Goal: Task Accomplishment & Management: Use online tool/utility

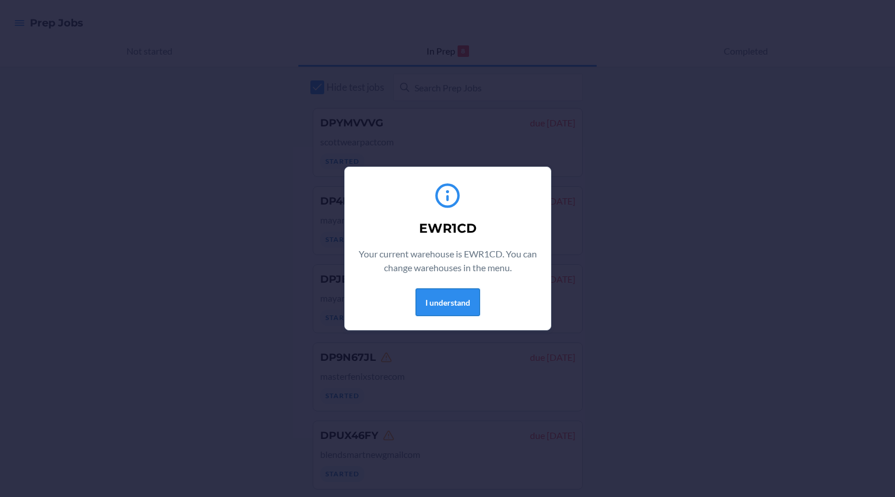
click at [441, 304] on button "I understand" at bounding box center [448, 303] width 64 height 28
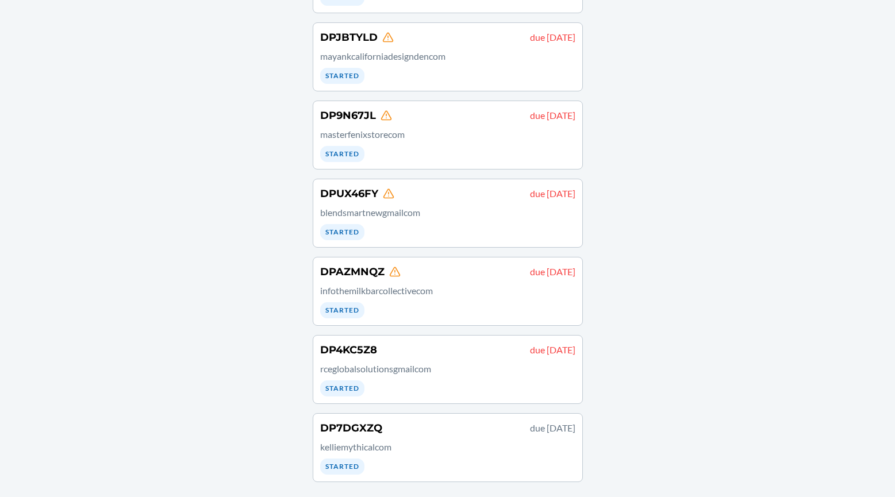
scroll to position [243, 0]
click at [424, 455] on div "DP7DGXZQ due September 26 kelliemythicalcom Started" at bounding box center [447, 447] width 255 height 54
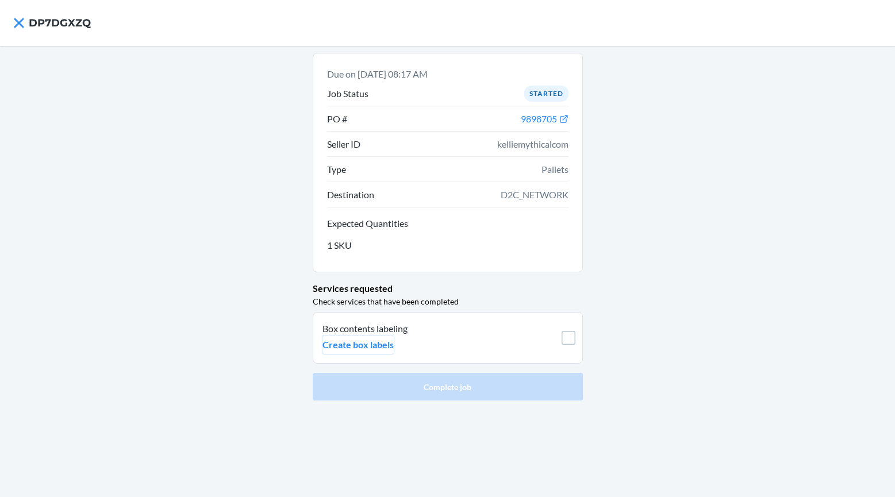
click at [359, 341] on p "Create box labels" at bounding box center [358, 345] width 71 height 14
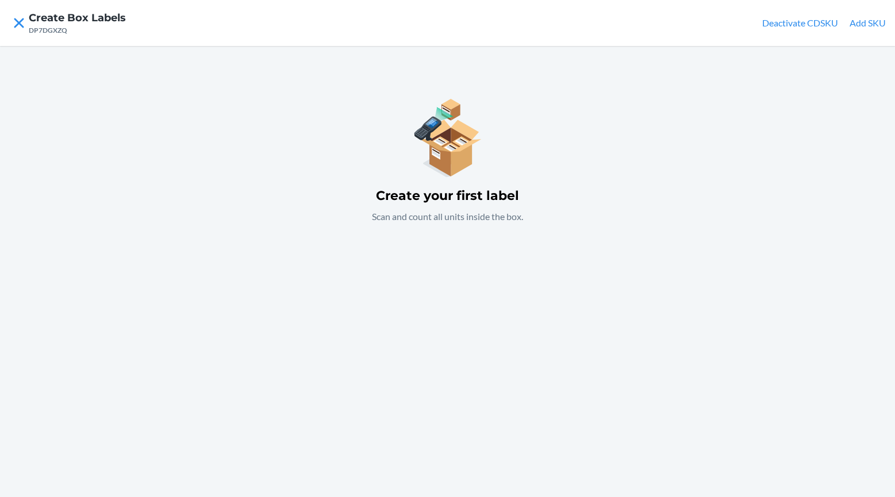
click at [869, 27] on button "Add SKU" at bounding box center [868, 23] width 36 height 14
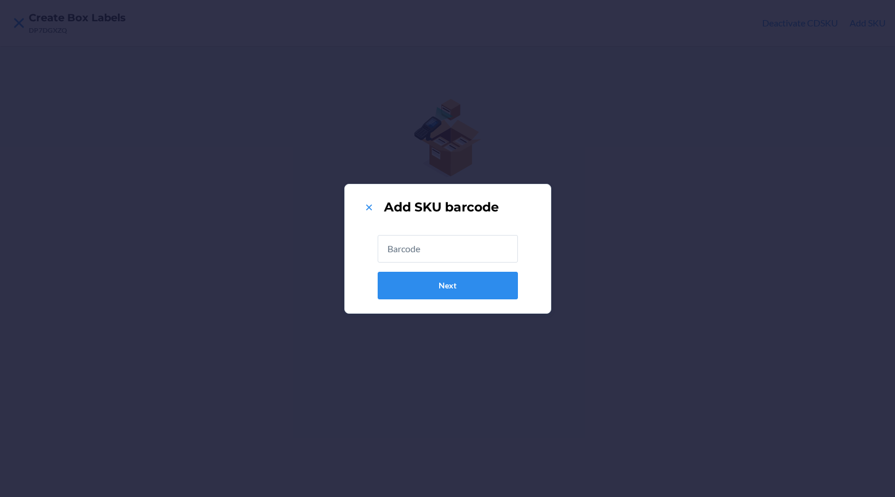
click at [413, 244] on input "text" at bounding box center [448, 249] width 140 height 28
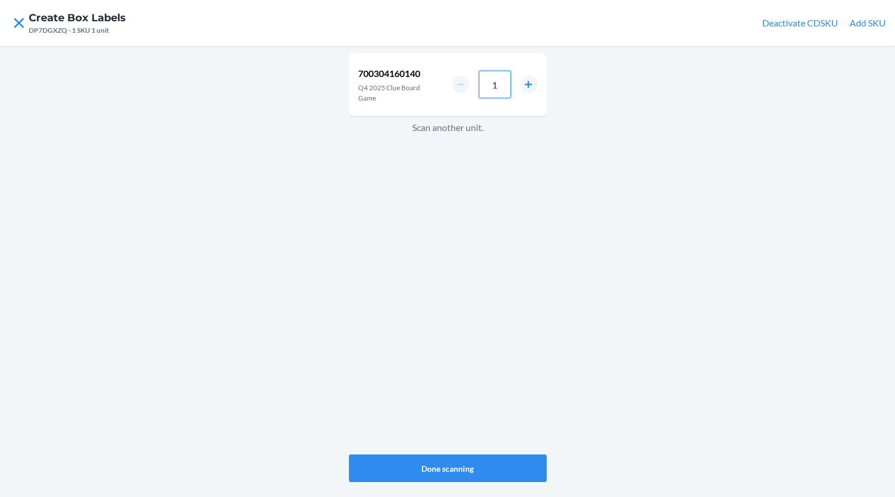
click at [502, 84] on input "1" at bounding box center [495, 85] width 32 height 28
type input "192"
click at [469, 459] on button "Done scanning" at bounding box center [448, 469] width 198 height 28
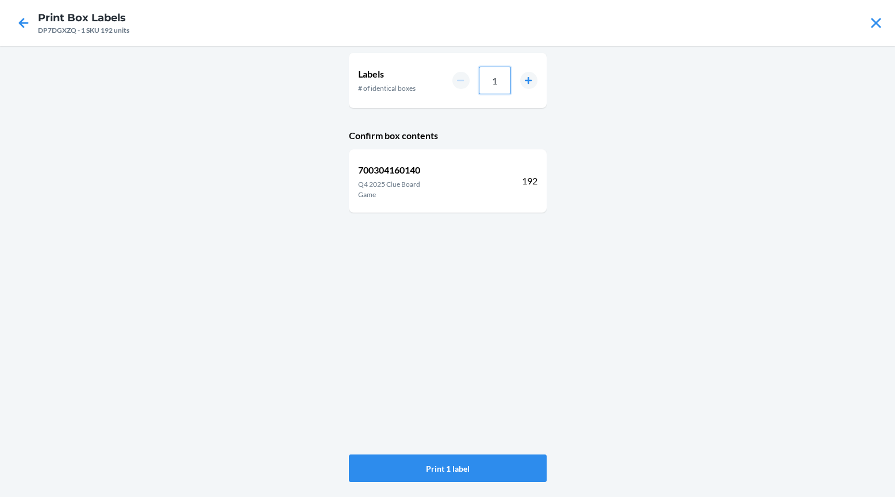
click at [501, 79] on input "1" at bounding box center [495, 81] width 32 height 28
type input "070"
click at [519, 477] on button "Print 70 labels" at bounding box center [448, 469] width 198 height 28
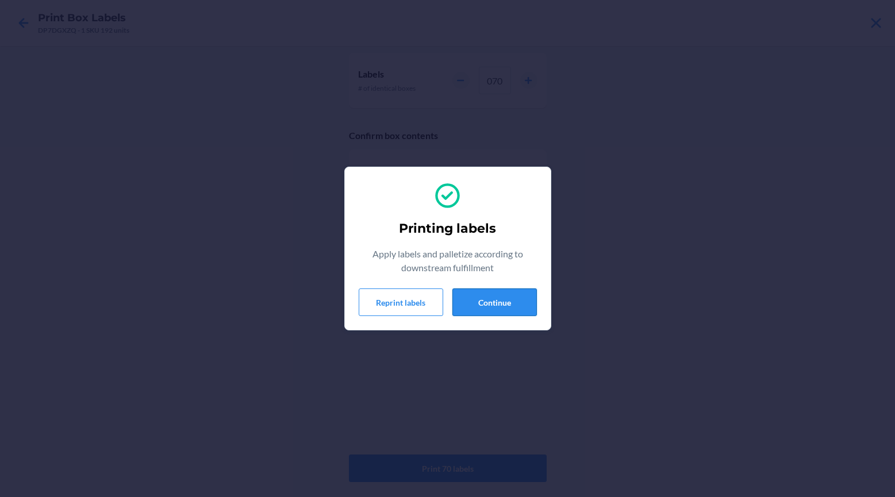
click at [490, 291] on button "Continue" at bounding box center [494, 303] width 85 height 28
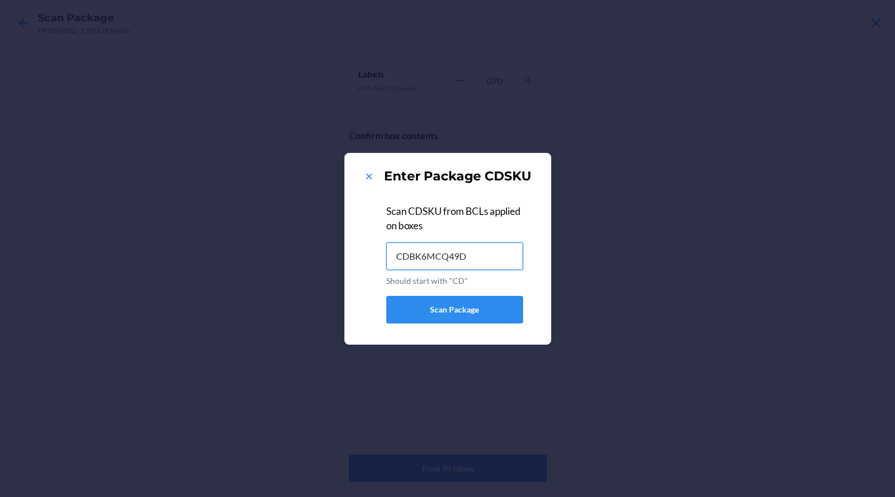
type input "CDBK6MCQ49D"
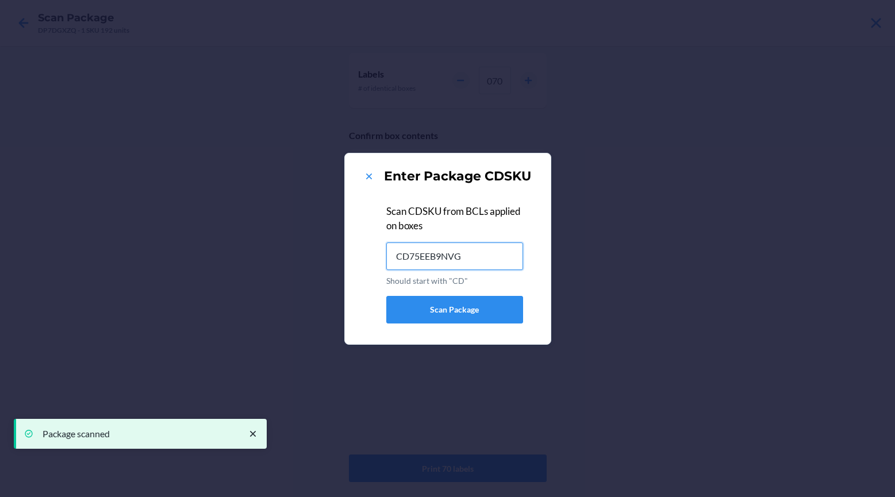
type input "CD75EEB9NVG"
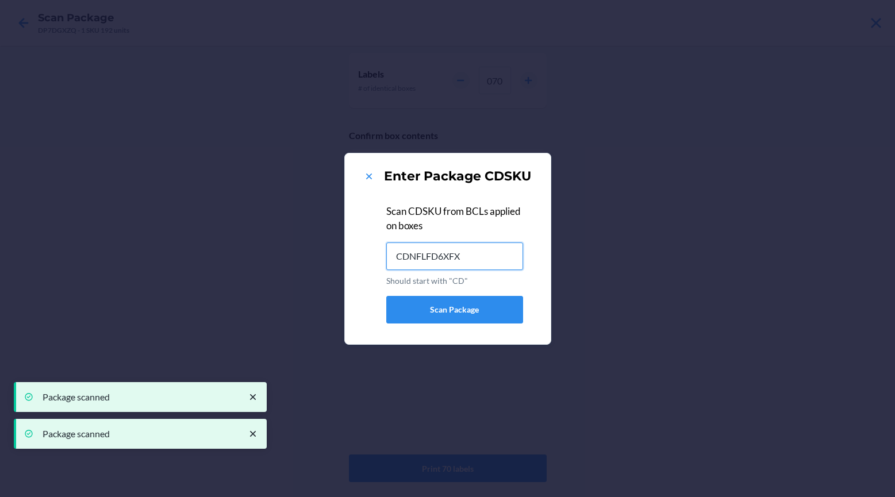
type input "CDNFLFD6XFX"
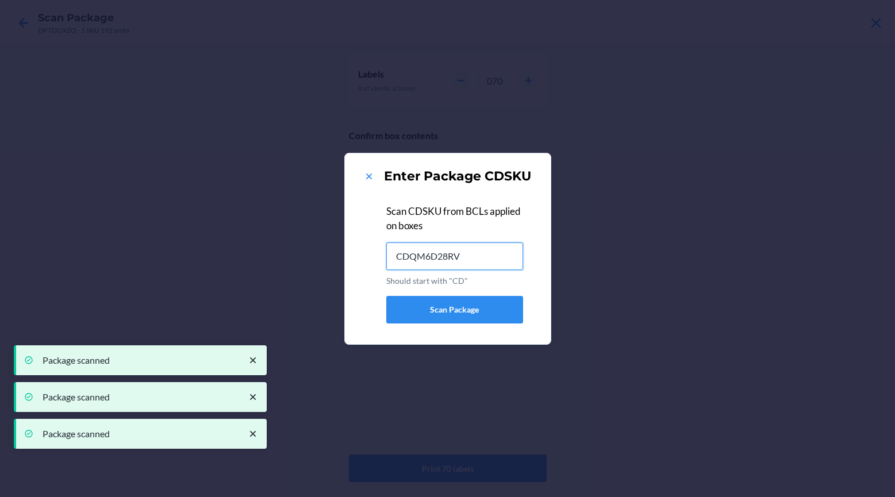
type input "CDQM6D28RV3"
type input "CD4EKY7DP5Y"
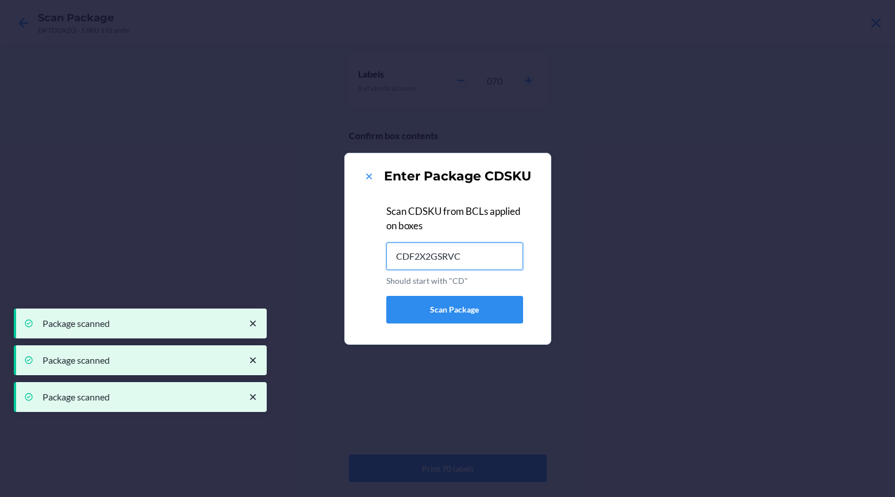
type input "CDF2X2GSRVC"
type input "CDEM8PHY2P3"
type input "CDS4GFY764M"
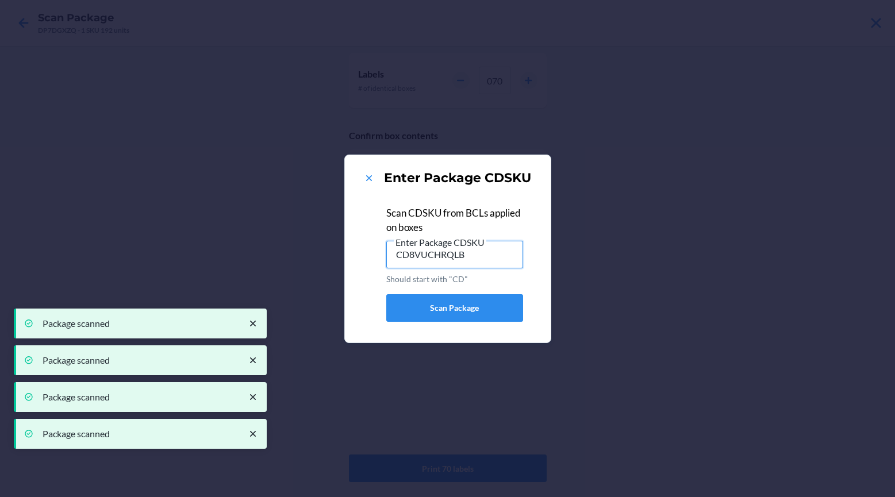
type input "CD8VUCHRQLB"
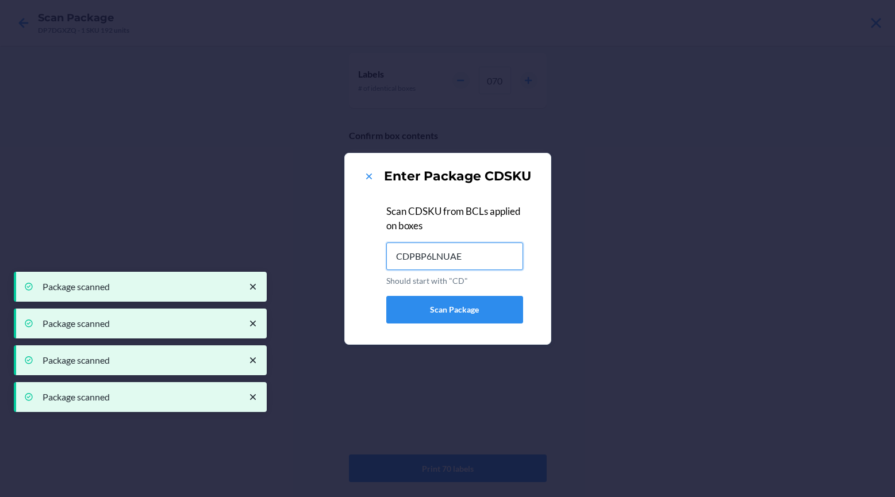
type input "CDPBP6LNUAE"
type input "CDRZPPDUWMZ"
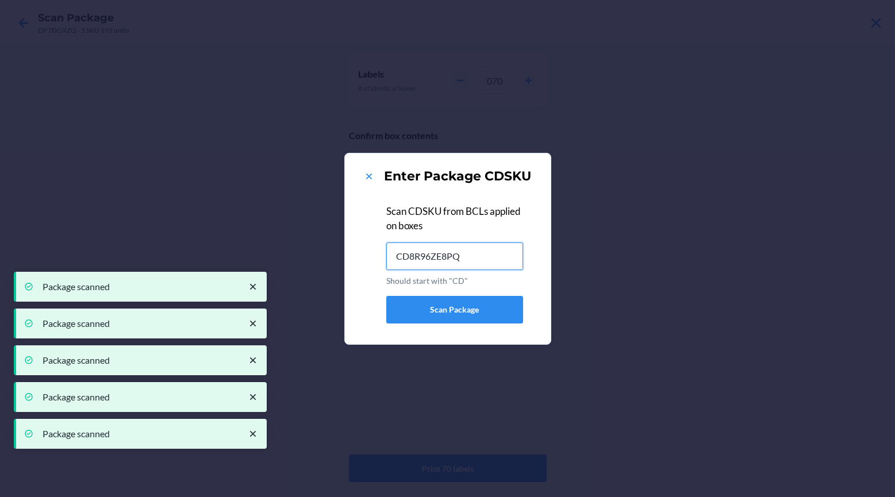
type input "CD8R96ZE8PQ"
type input "CDSEJJW9T69"
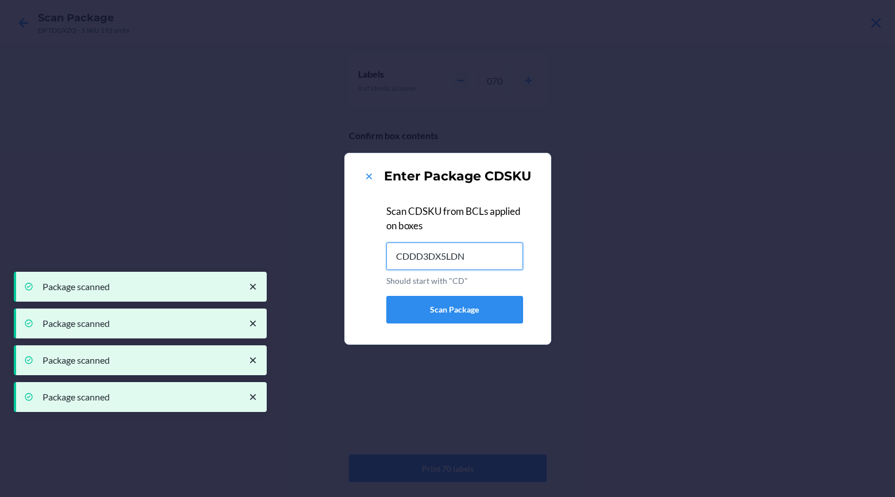
type input "CDDD3DX5LDN"
type input "CDR9G8HDRX3"
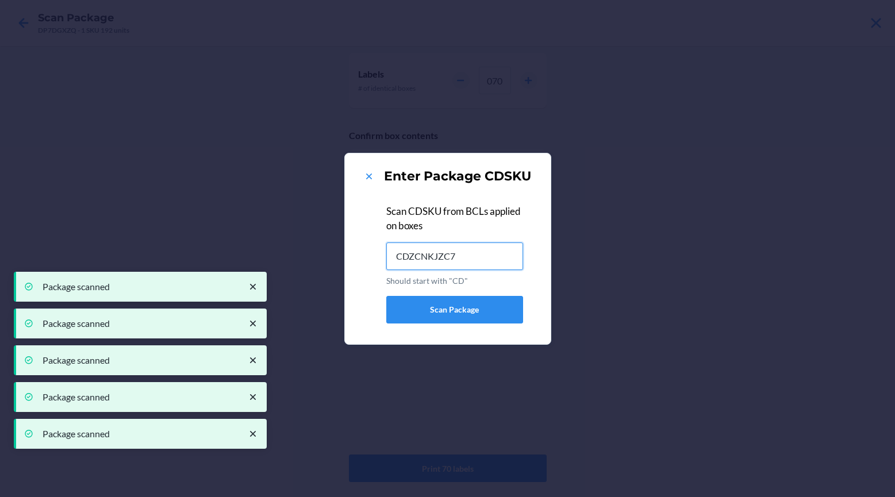
type input "CDZCNKJZC78"
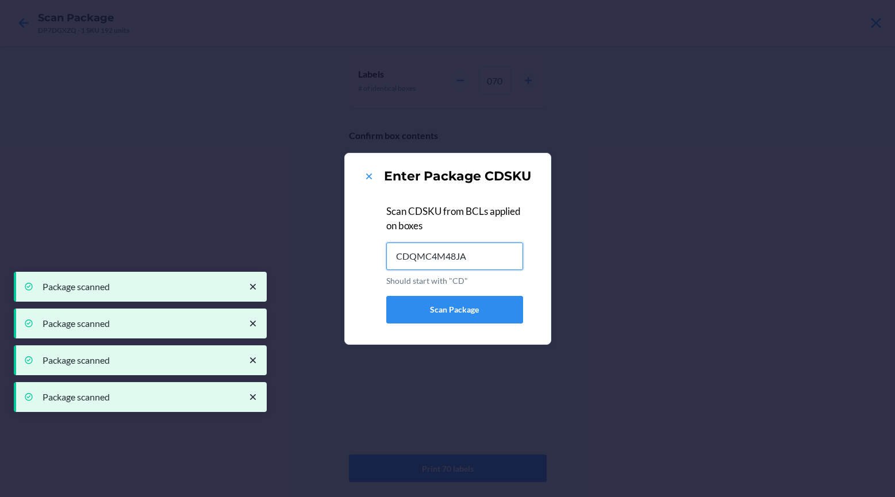
type input "CDQMC4M48JA"
type input "CD9K2VSZANF"
type input "CDPWVCJ73GL"
type input "CDXZA6TL9BY"
type input "CDF66AMVJCX"
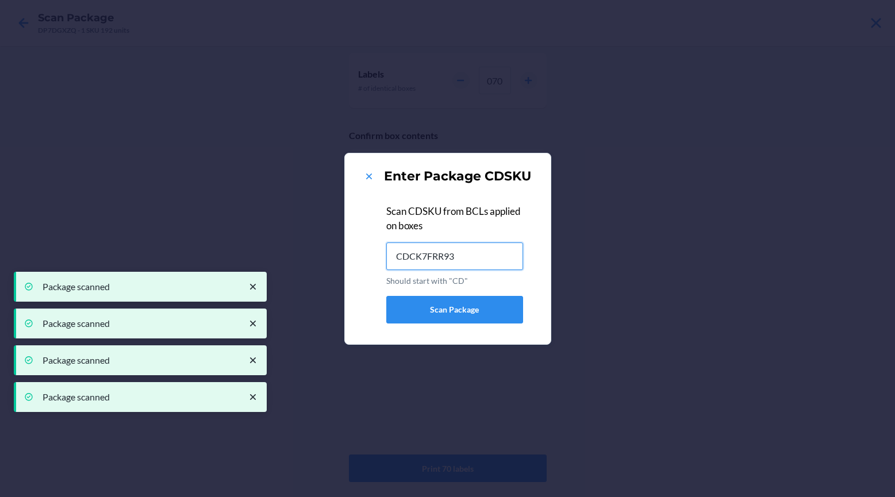
type input "CDCK7FRR935"
type input "CDFLLXVV7SE"
type input "CDUJ7WMUZ3T"
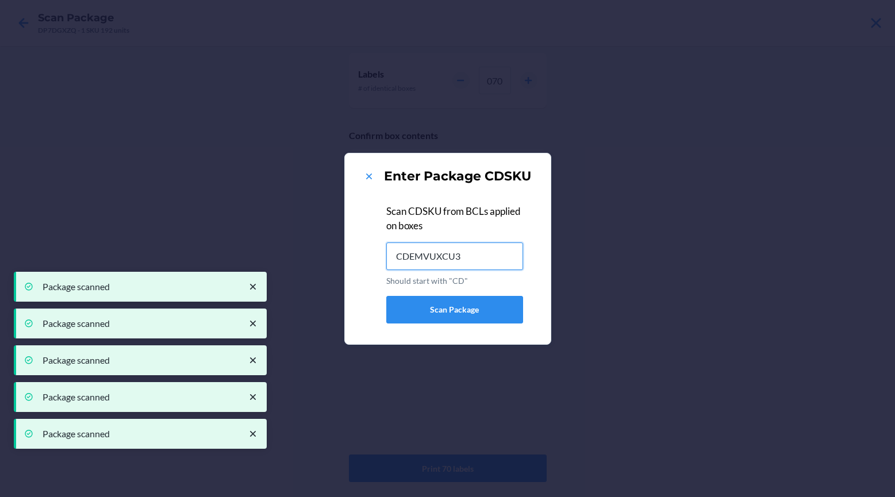
type input "CDEMVUXCU36"
type input "CDFK9BGSF36"
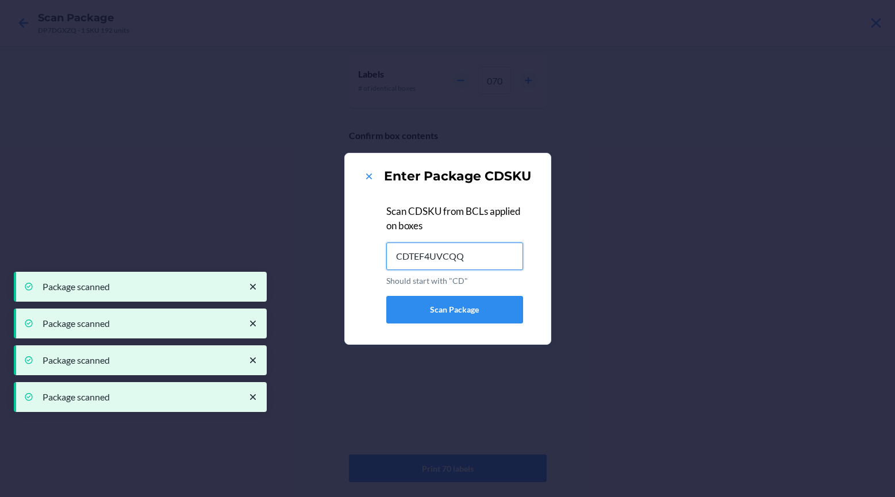
type input "CDTEF4UVCQQ"
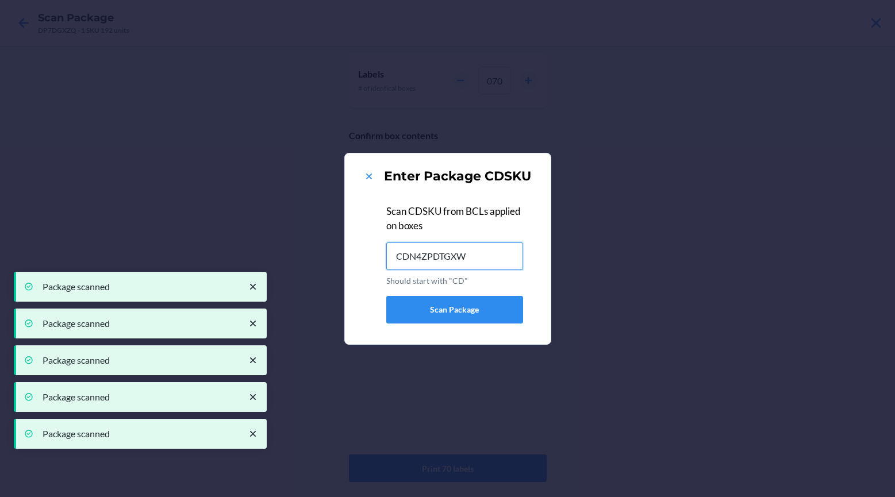
type input "CDN4ZPDTGXW"
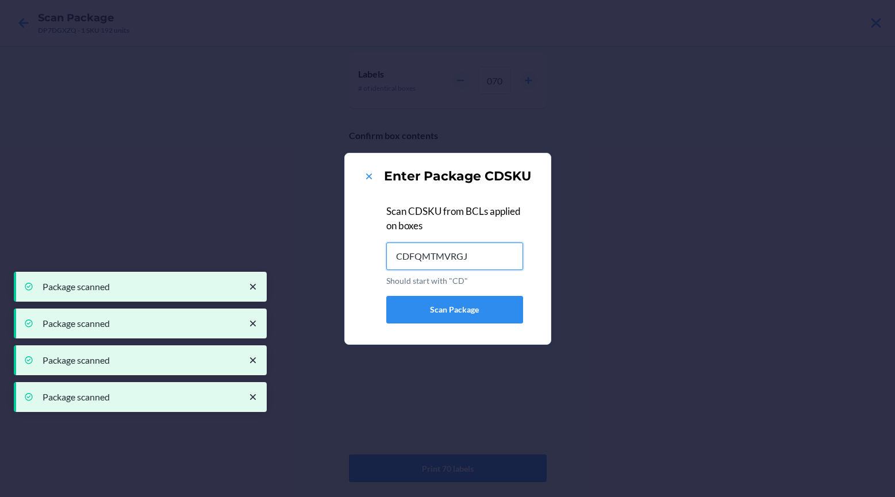
type input "CDFQMTMVRGJ"
type input "CD8KYA2HBS2"
type input "CDSPN4UXHNL"
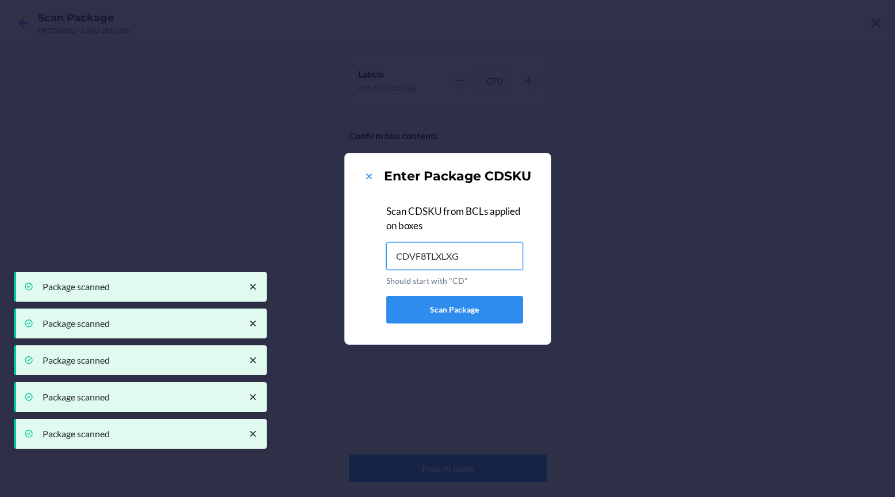
type input "CDVF8TLXLXG"
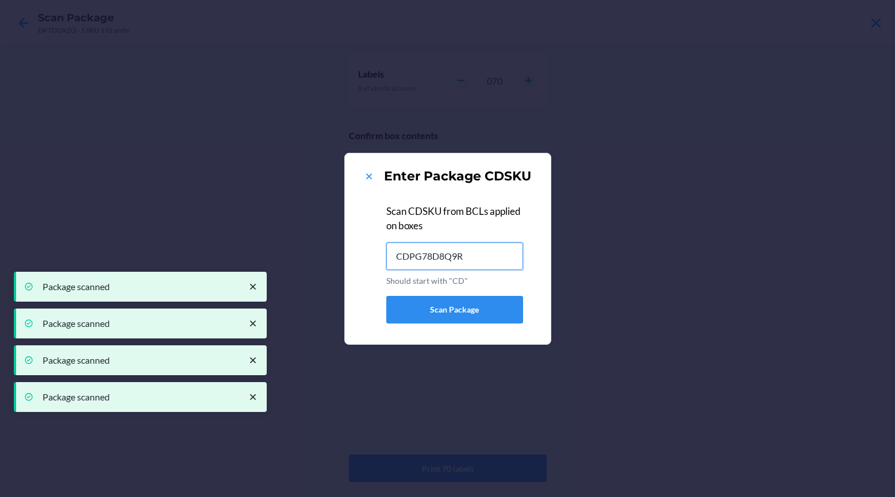
type input "CDPG78D8Q9R"
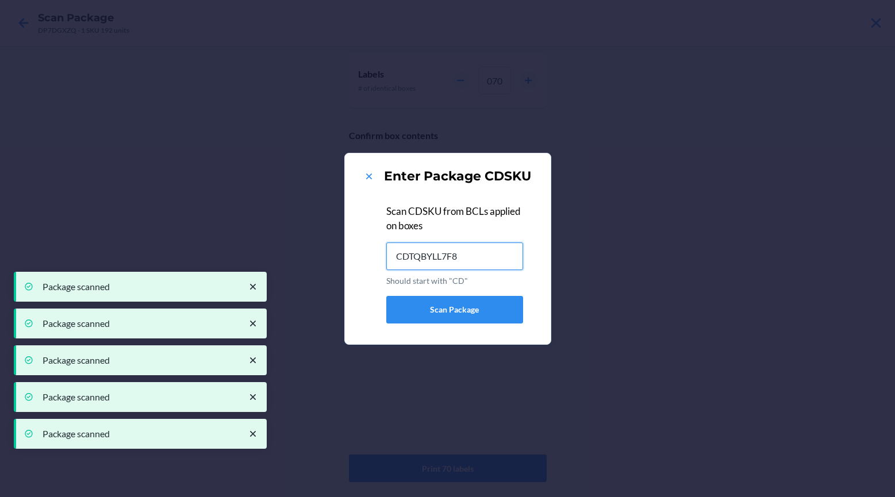
type input "CDTQBYLL7F8"
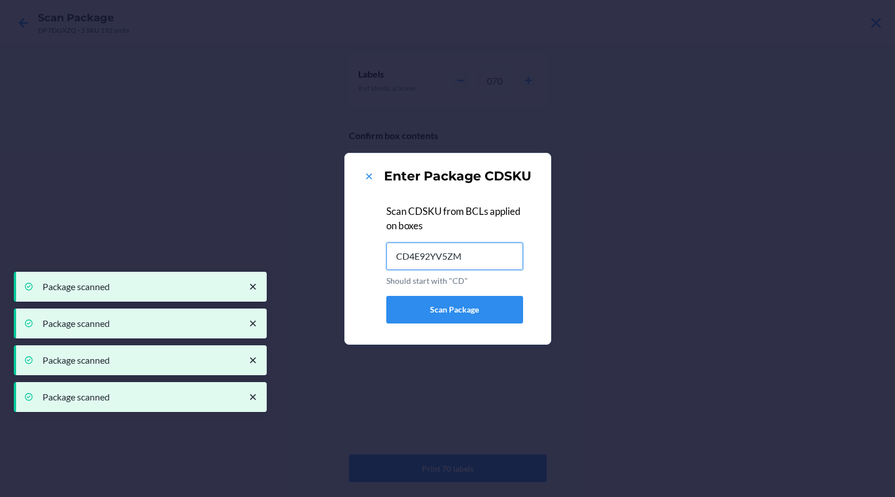
type input "CD4E92YV5ZM"
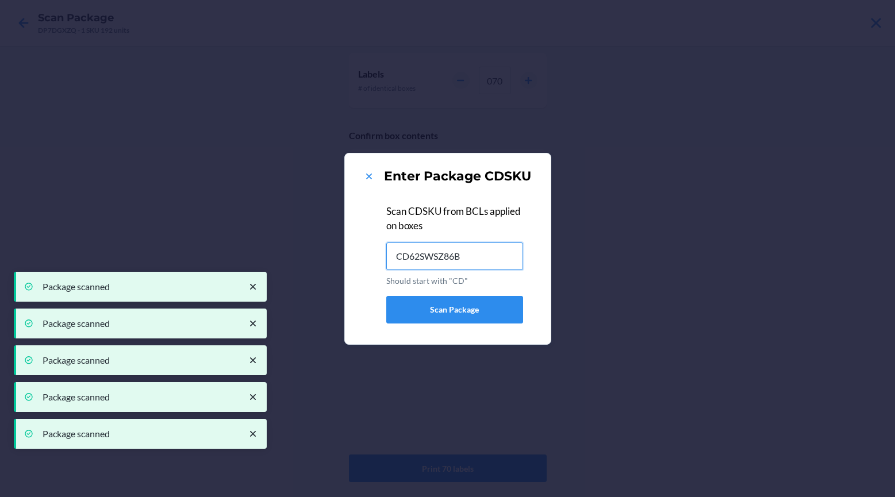
type input "CD62SWSZ86B"
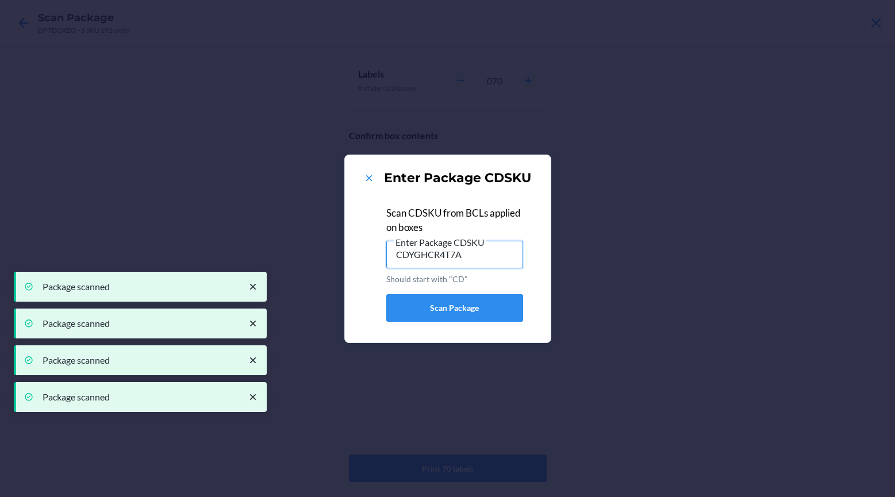
type input "CDYGHCR4T7A"
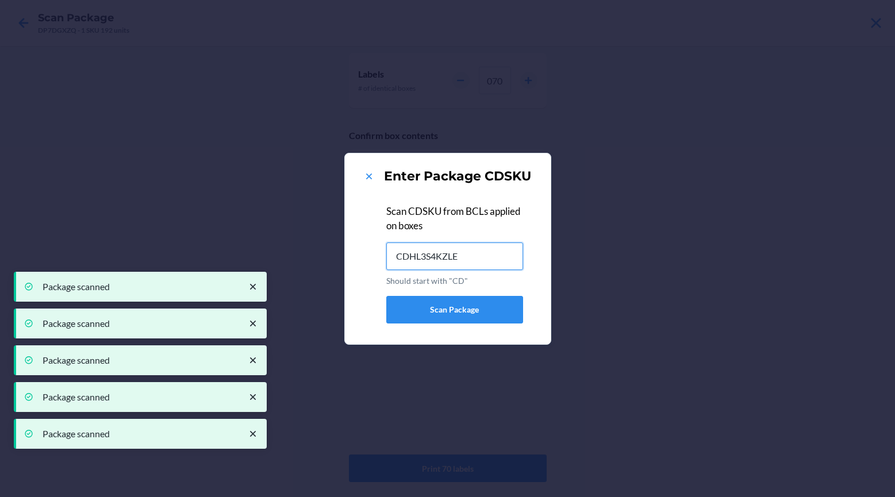
type input "CDHL3S4KZLE"
type input "CD765BHKFAA"
type input "CD28JC68XBX"
type input "CDVUCLB8YTS"
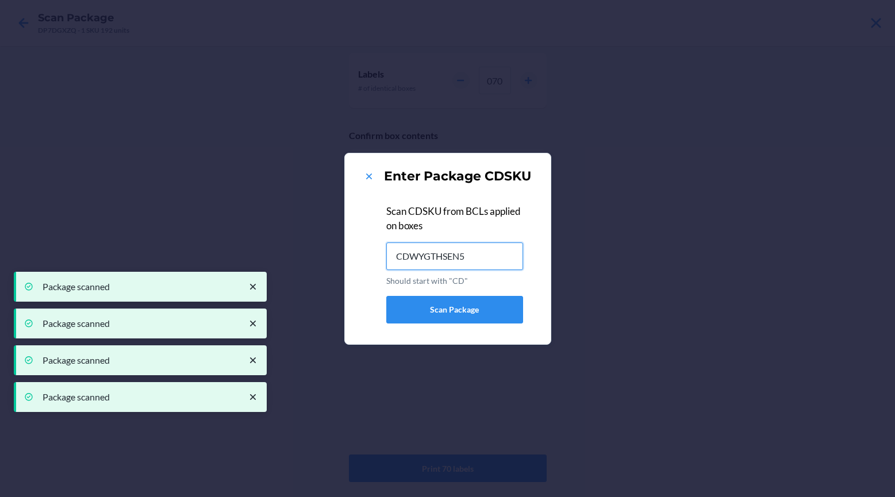
type input "CDWYGTHSEN5"
type input "CDL6YK82P2T"
type input "CDRM858Q6TY"
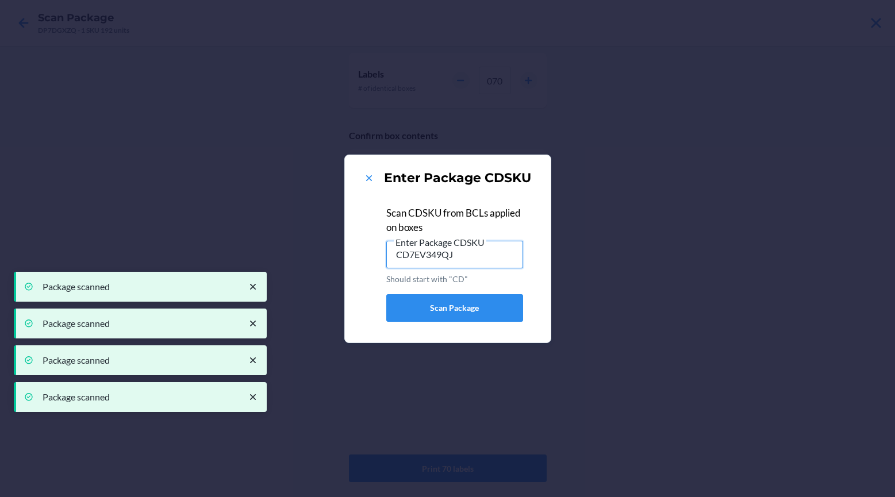
type input "CD7EV349QJ3"
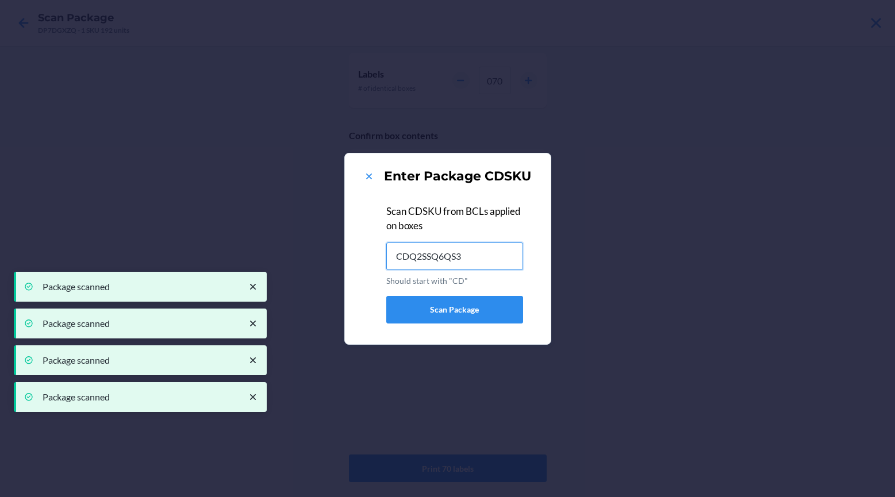
type input "CDQ2SSQ6QS3"
type input "CDVF23CTAK4"
type input "CDU9DYN54LU"
type input "CDD3MFLLU74"
type input "CD66LS49ZQW"
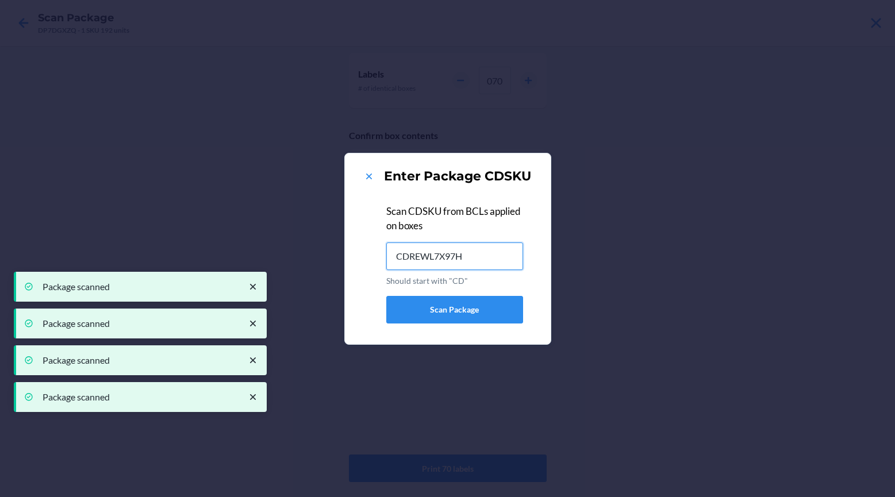
type input "CDREWL7X97H"
type input "CDG556Z6FQF"
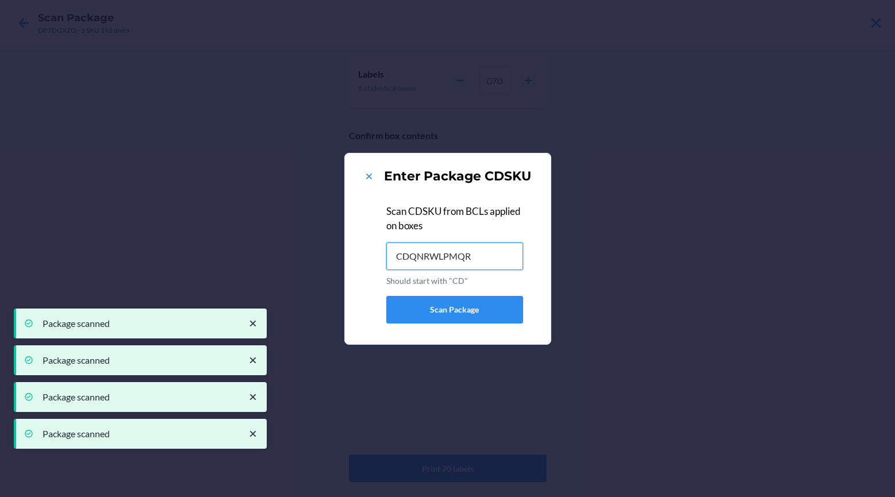
type input "CDQNRWLPMQR"
type input "CDUFW9PH9S4"
type input "CD3NH465TRX"
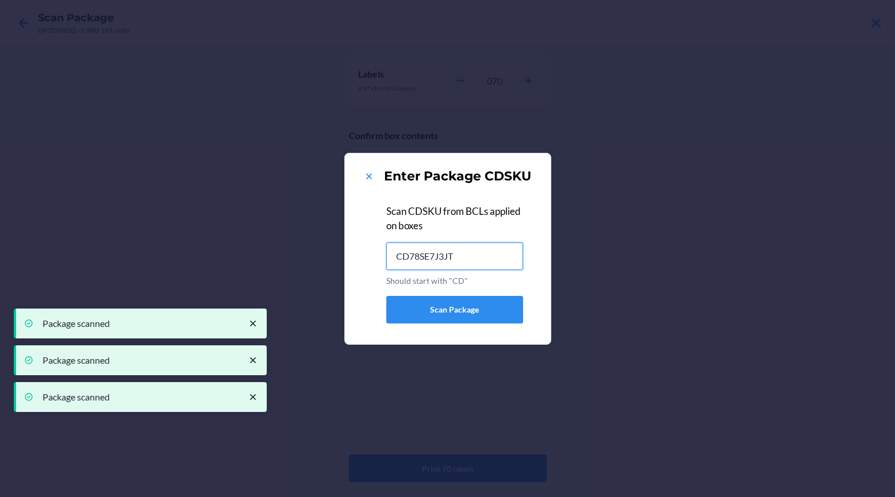
type input "CD78SE7J3JT"
type input "CDCHFHUZLT8"
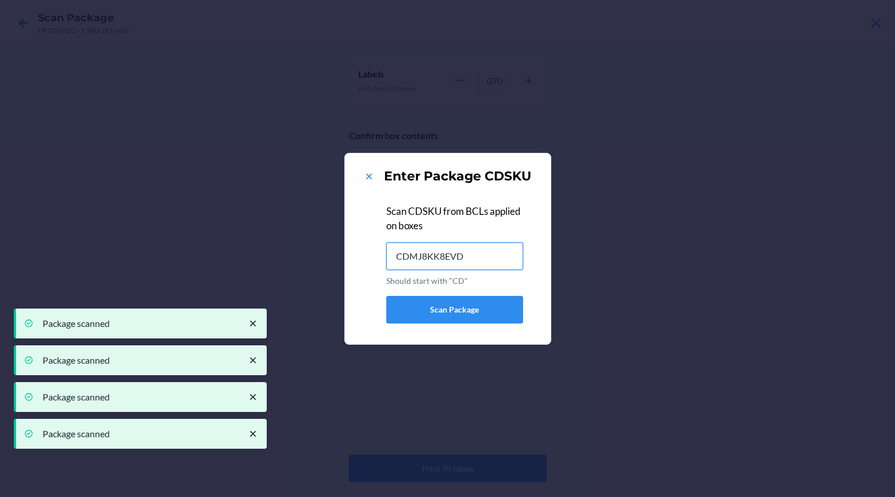
type input "CDMJ8KK8EVD"
type input "CDUHY7TKDVC"
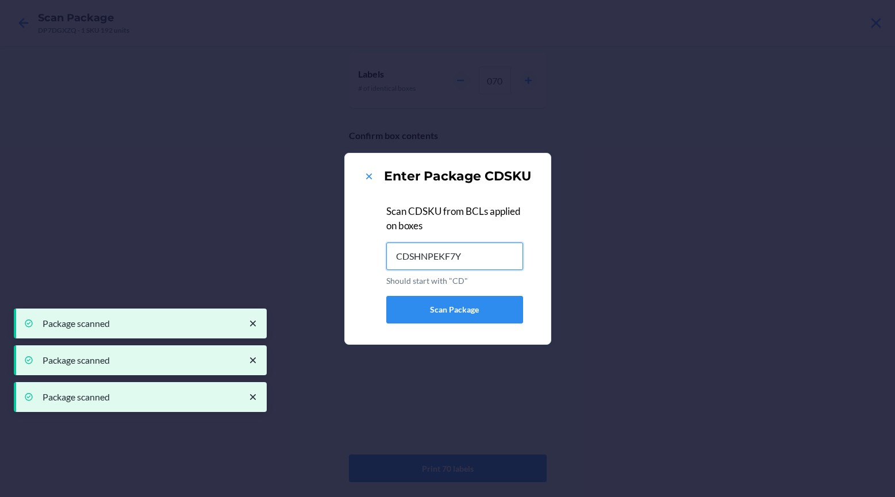
type input "CDSHNPEKF7Y"
type input "CD7RJM3DYWV"
type input "CD79HJS8WL2"
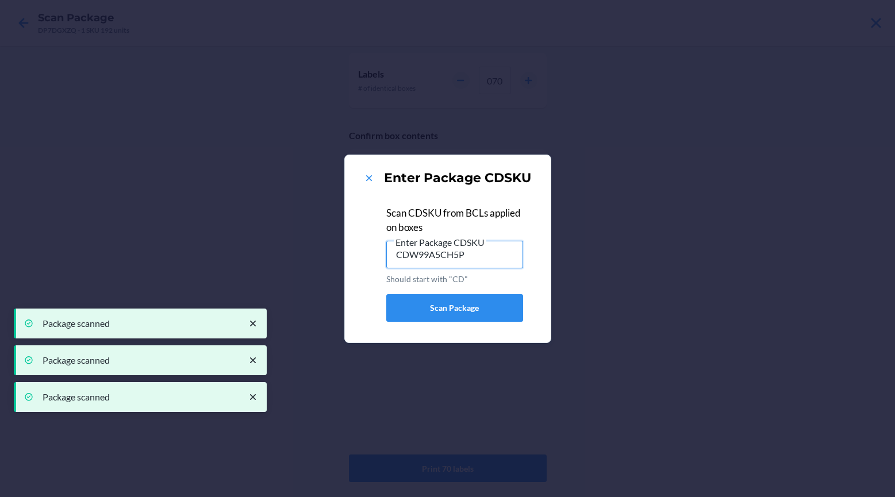
type input "CDW99A5CH5P"
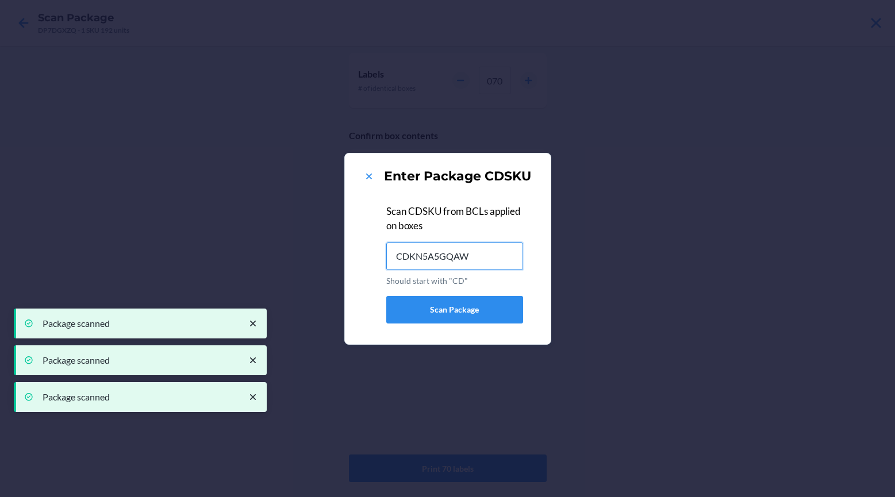
type input "CDKN5A5GQAW"
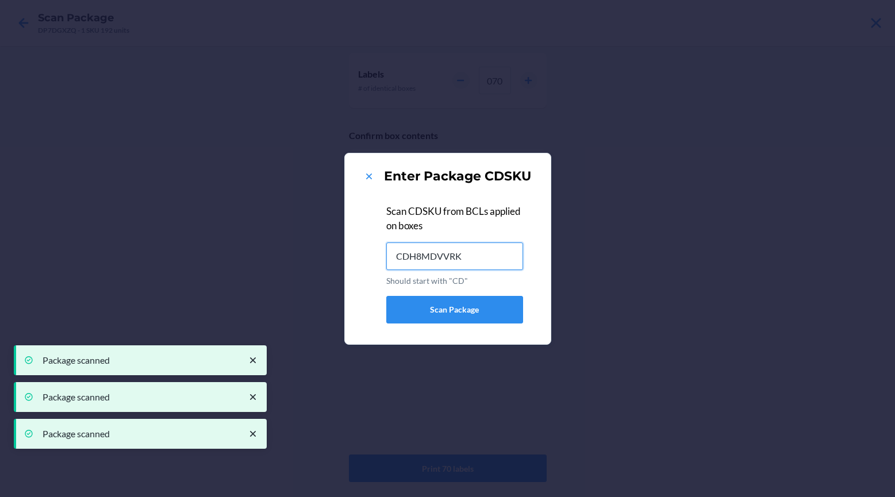
type input "CDH8MDVVRK3"
type input "CDKW6PH6757"
type input "CDXC47ESNMD"
type input "CDQJX5QZBCC"
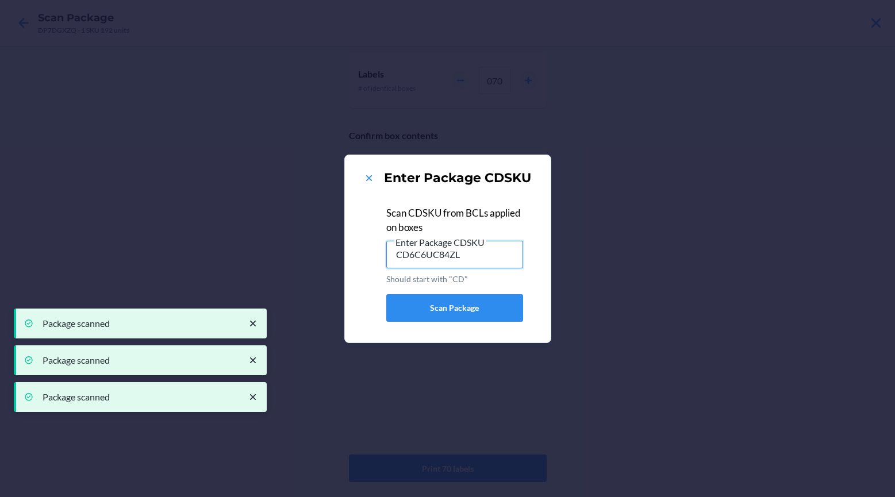
type input "CD6C6UC84ZL"
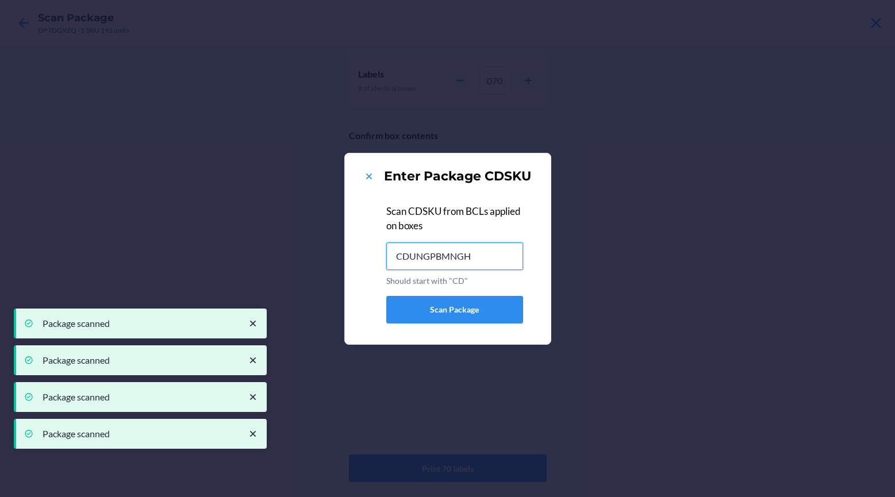
type input "CDUNGPBMNGH"
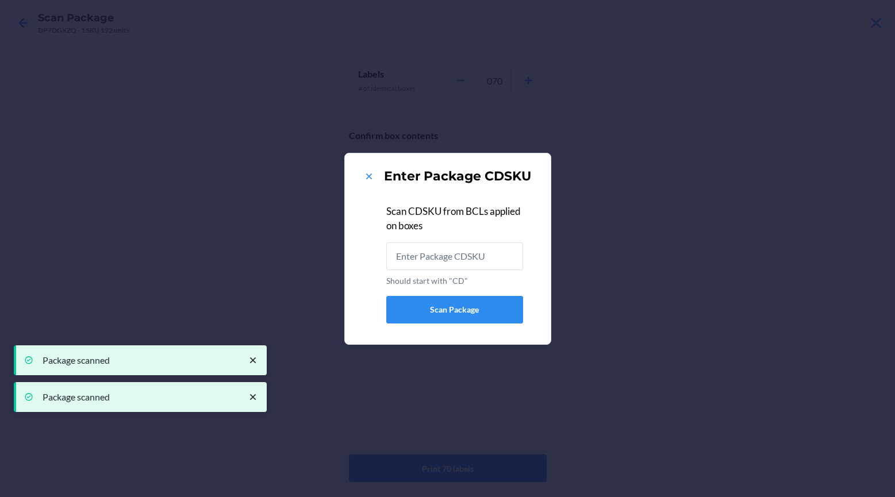
click at [375, 177] on div "Enter Package CDSKU" at bounding box center [448, 176] width 178 height 18
click at [368, 178] on icon at bounding box center [368, 176] width 11 height 11
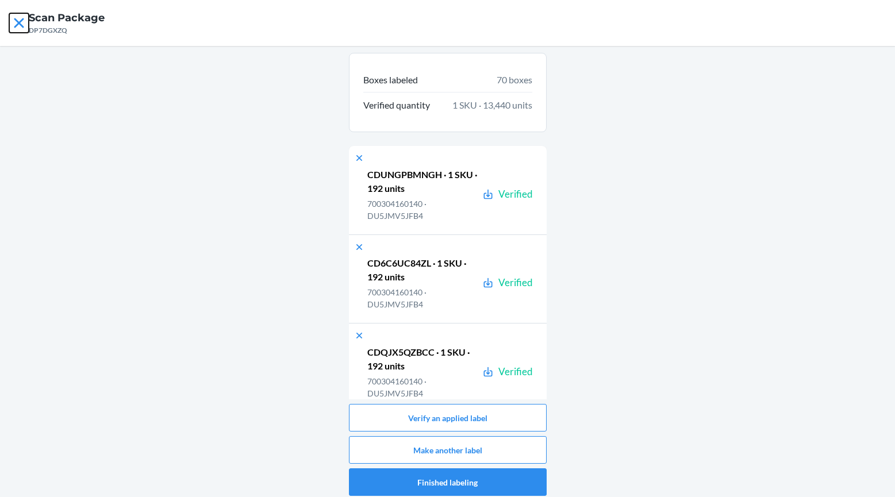
click at [20, 21] on icon at bounding box center [19, 23] width 20 height 20
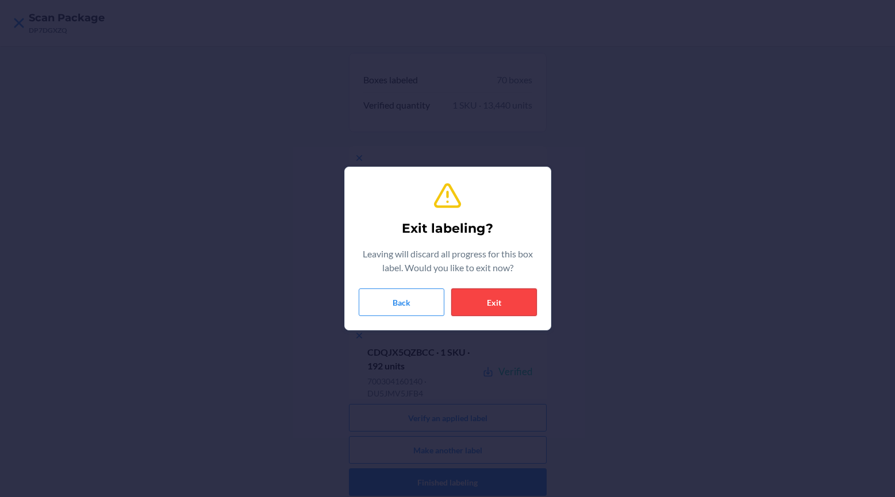
click at [470, 303] on button "Exit" at bounding box center [494, 303] width 86 height 28
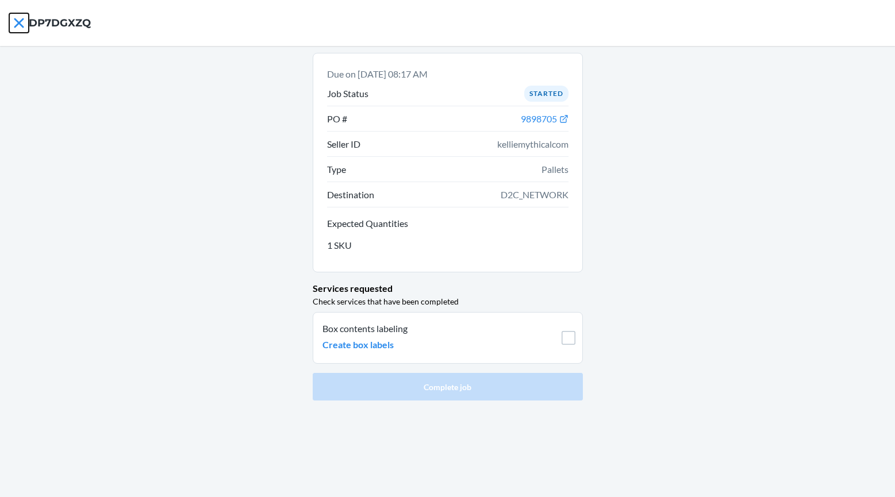
click at [18, 22] on icon at bounding box center [19, 23] width 10 height 10
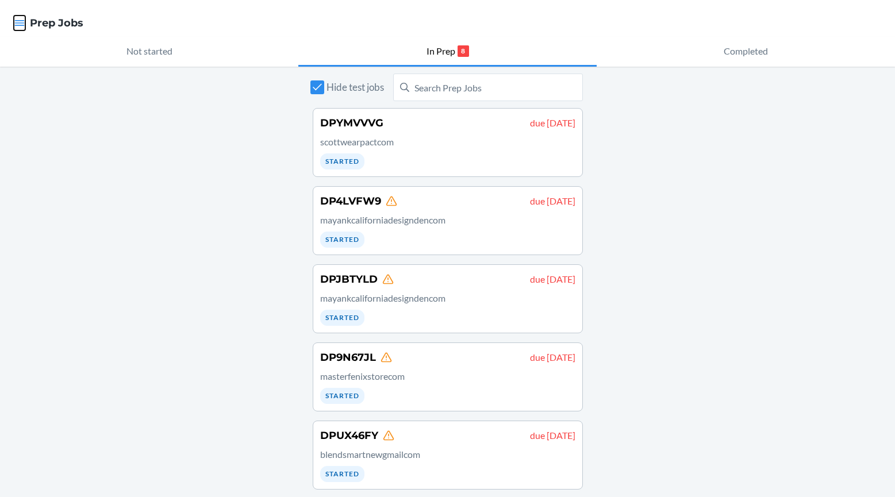
click at [18, 22] on icon "button" at bounding box center [19, 22] width 11 height 11
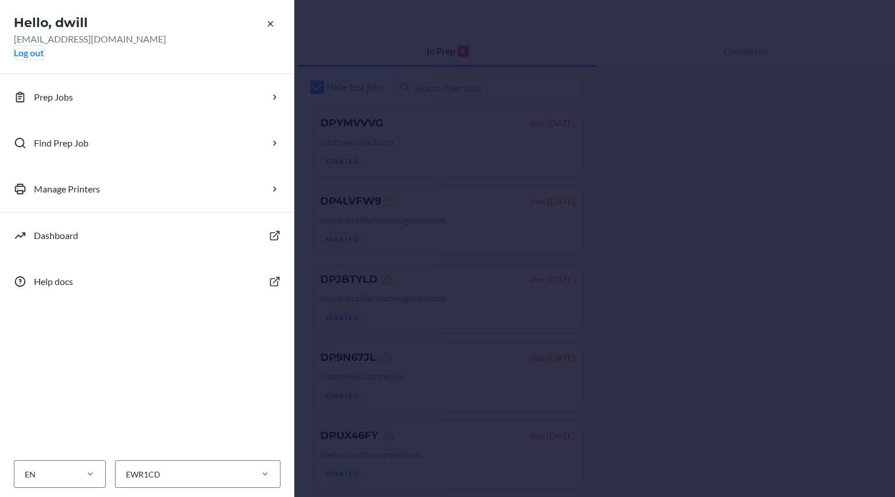
click at [34, 55] on button "Log out" at bounding box center [29, 53] width 30 height 14
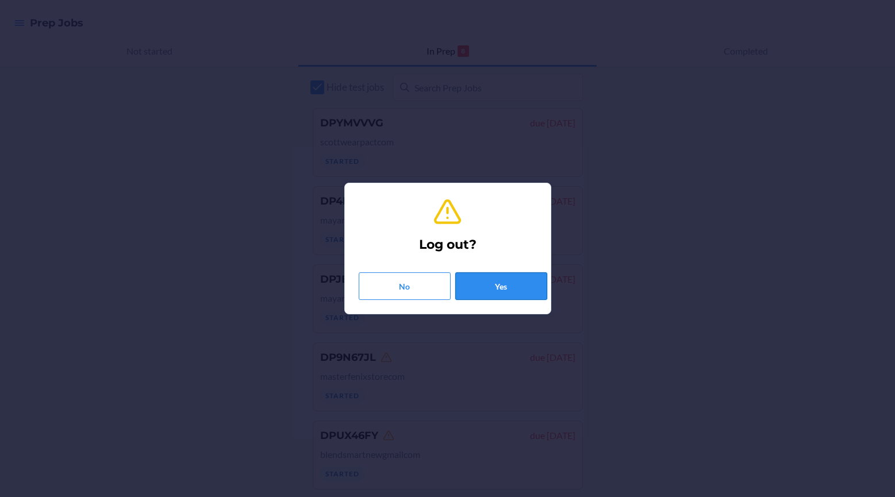
click at [506, 283] on button "Yes" at bounding box center [501, 286] width 92 height 28
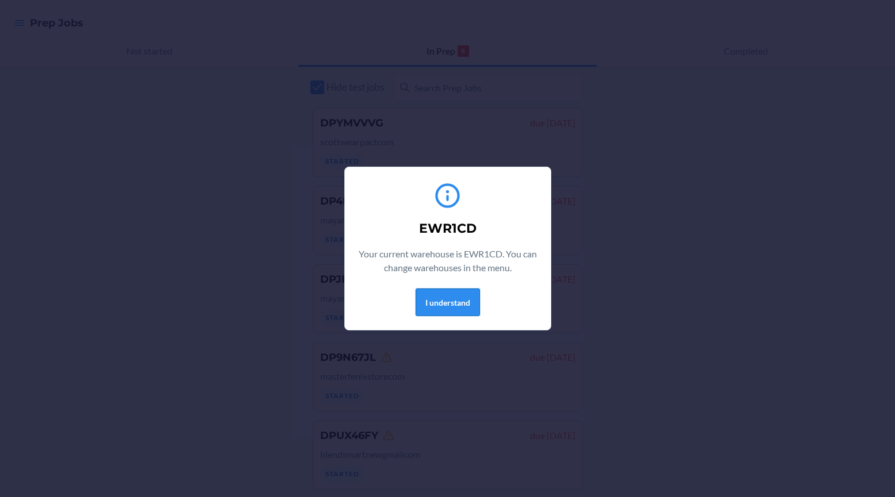
click at [447, 300] on button "I understand" at bounding box center [448, 303] width 64 height 28
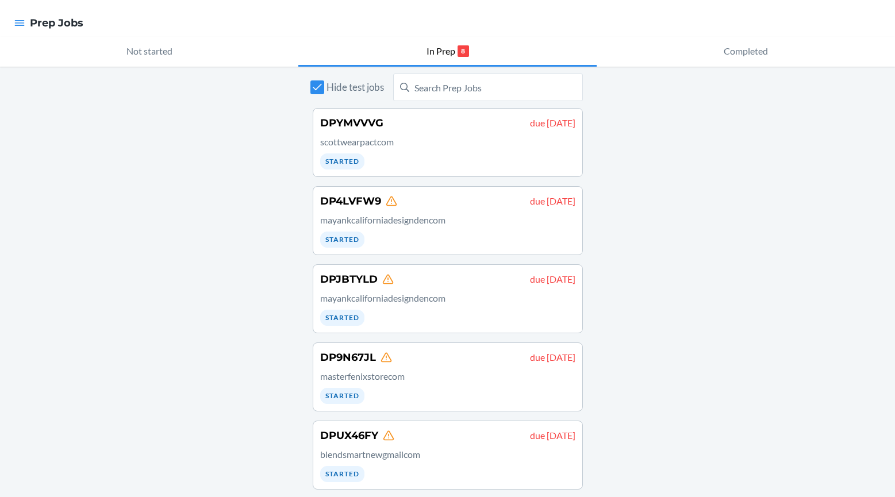
click at [26, 19] on div at bounding box center [19, 23] width 21 height 24
click at [14, 24] on icon "button" at bounding box center [19, 22] width 11 height 11
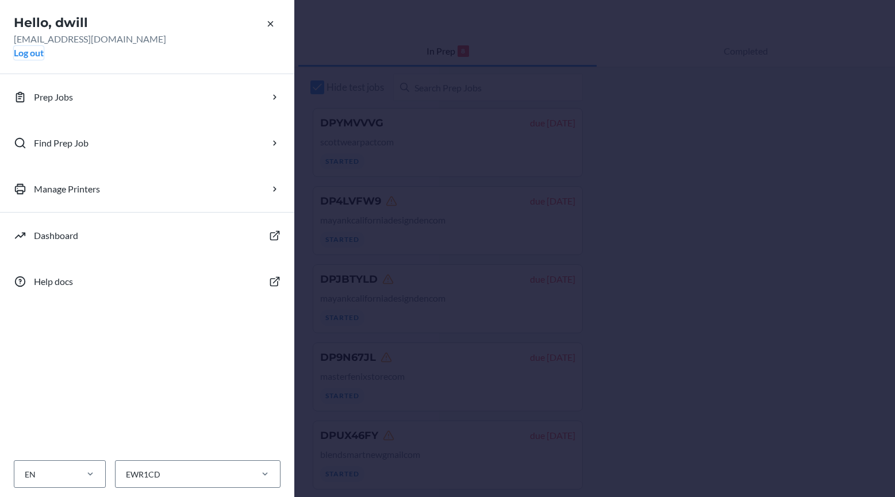
click at [34, 54] on button "Log out" at bounding box center [29, 53] width 30 height 14
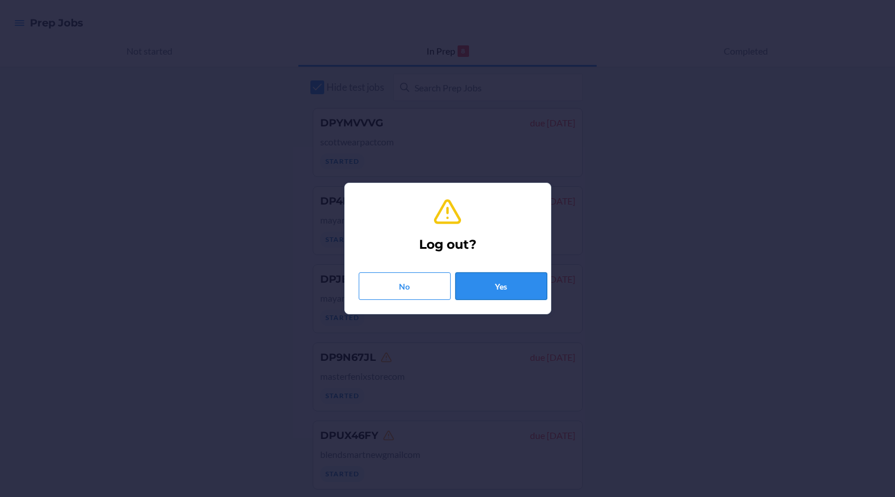
click at [517, 285] on button "Yes" at bounding box center [501, 286] width 92 height 28
